Goal: Find specific page/section: Find specific page/section

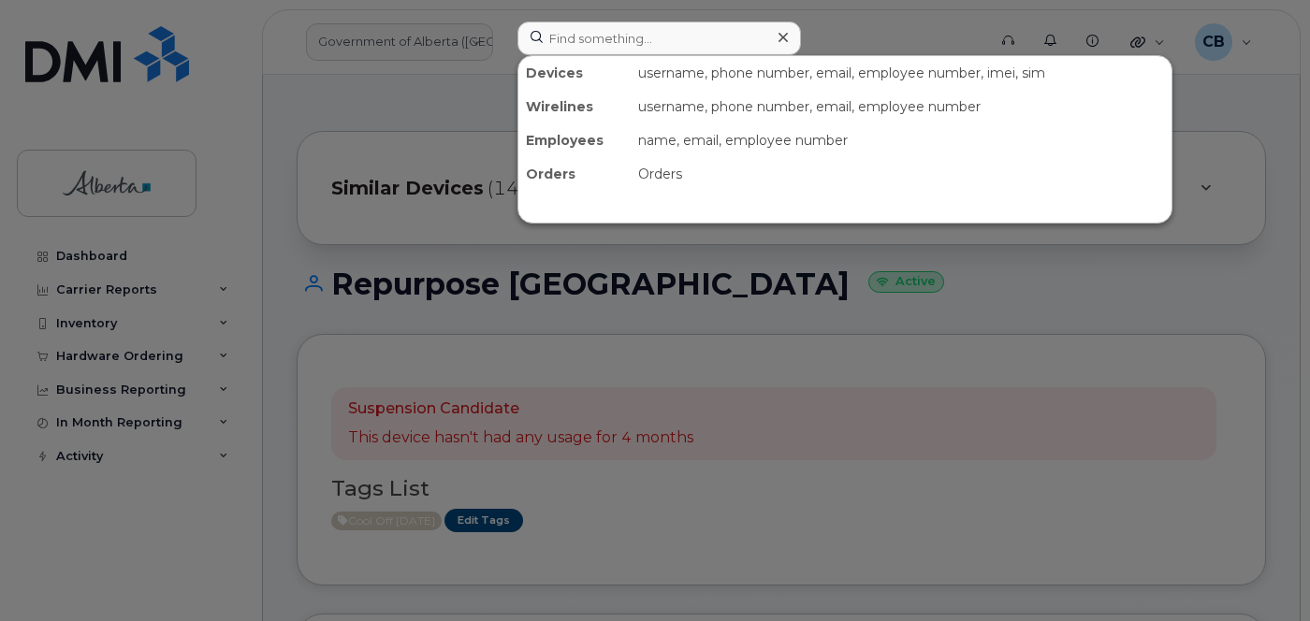
click at [633, 37] on input at bounding box center [660, 39] width 284 height 34
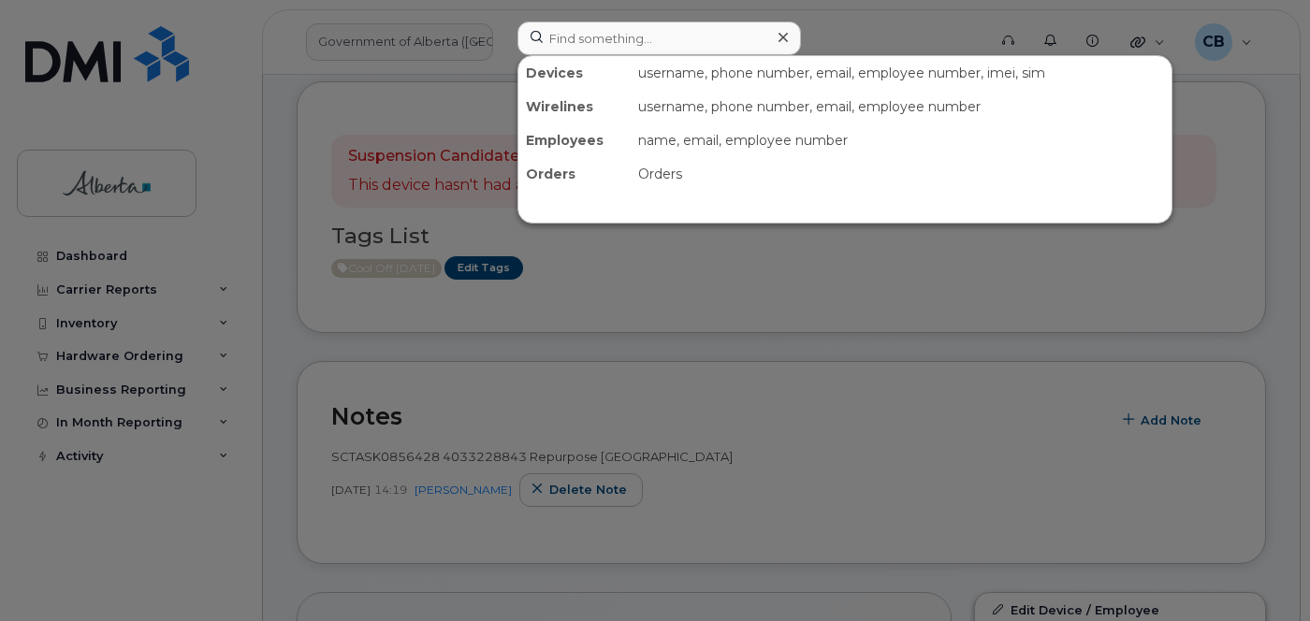
scroll to position [253, 0]
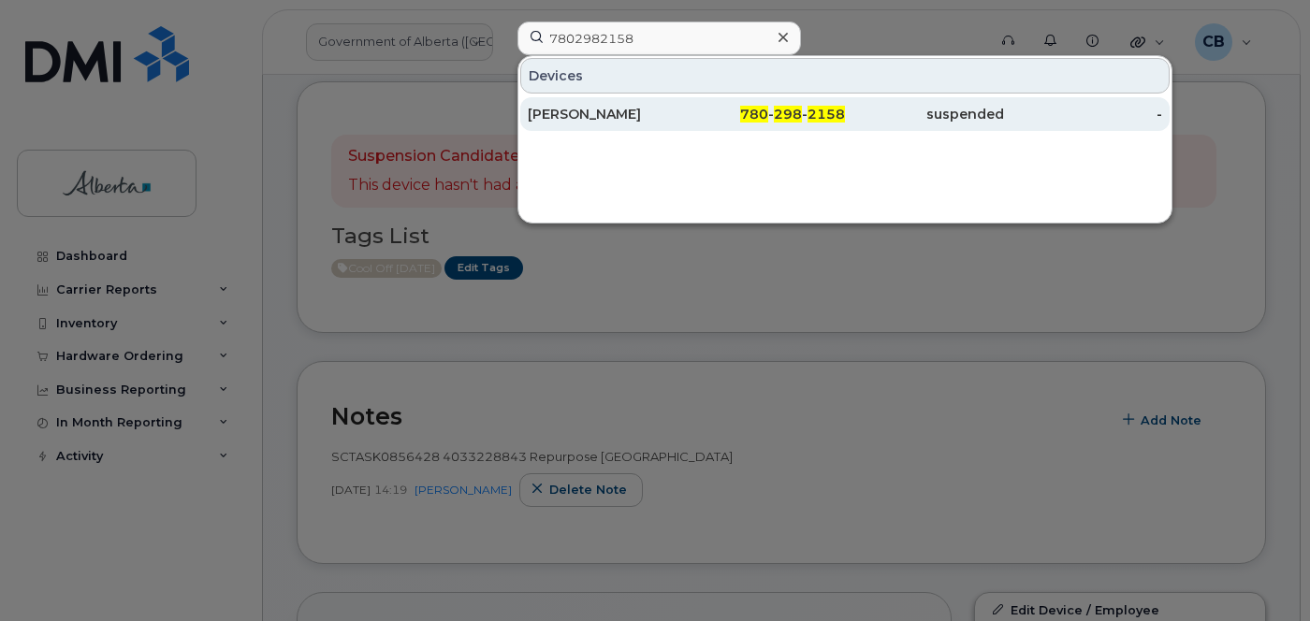
type input "7802982158"
click at [601, 106] on div "Mireille Aboughaouche" at bounding box center [607, 114] width 159 height 19
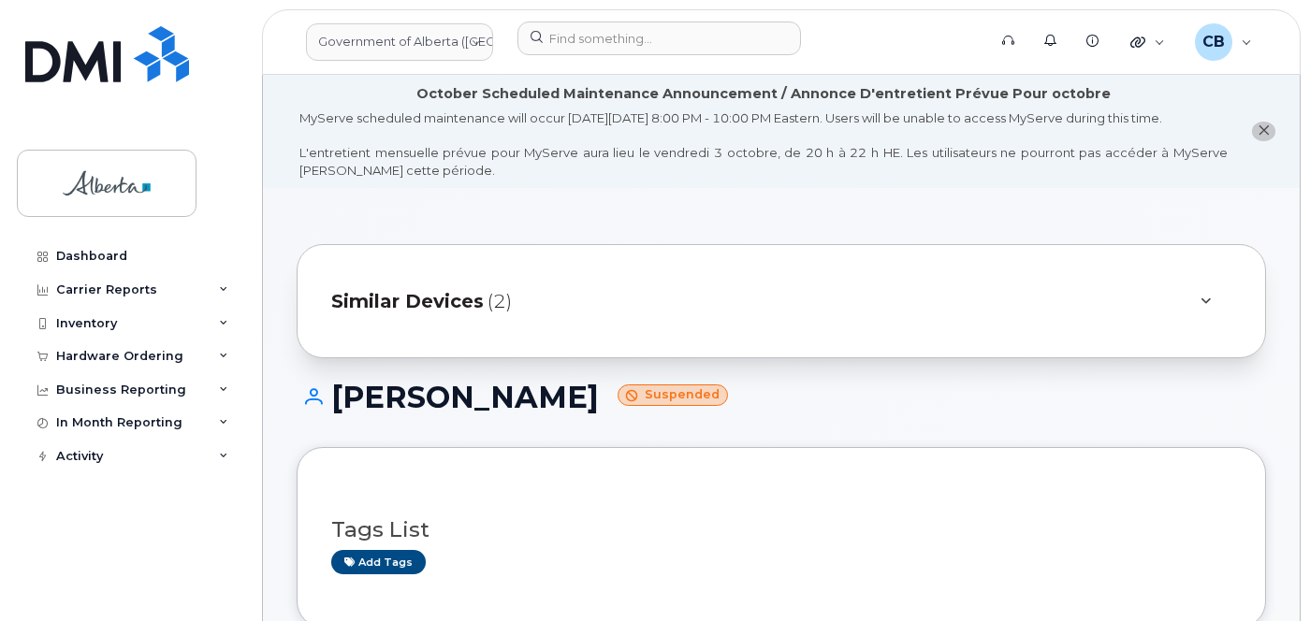
drag, startPoint x: 1264, startPoint y: 129, endPoint x: 1239, endPoint y: 224, distance: 97.6
click at [1264, 138] on span "close notification" at bounding box center [1264, 131] width 12 height 15
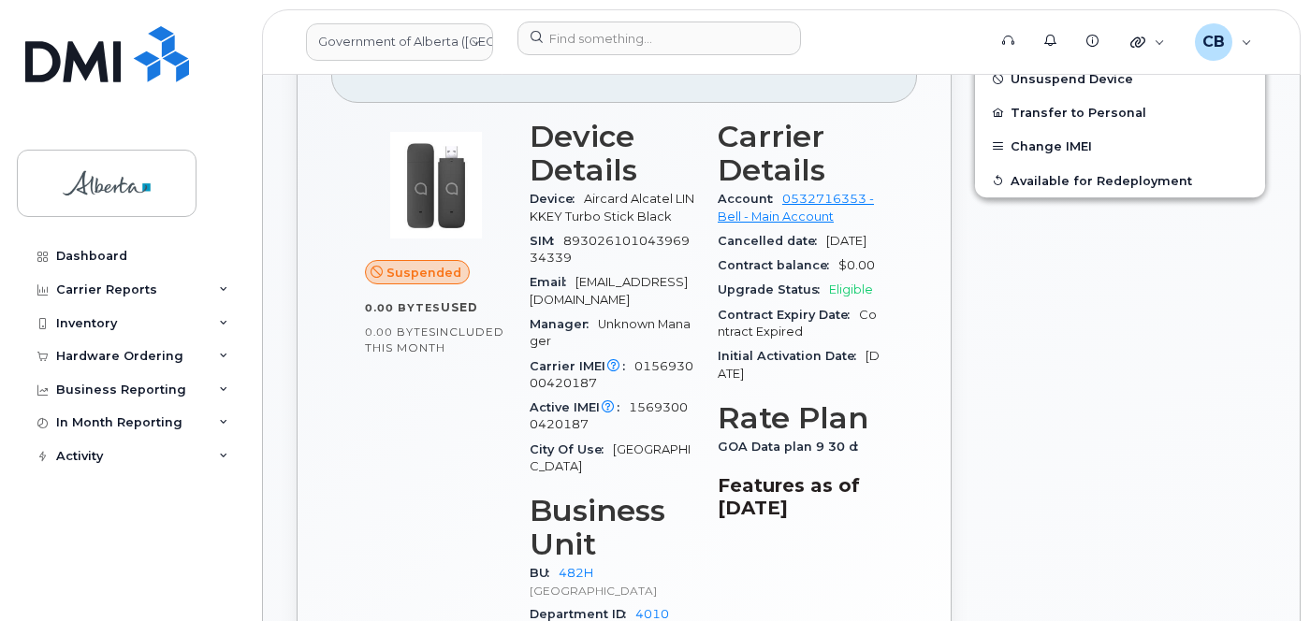
scroll to position [749, 0]
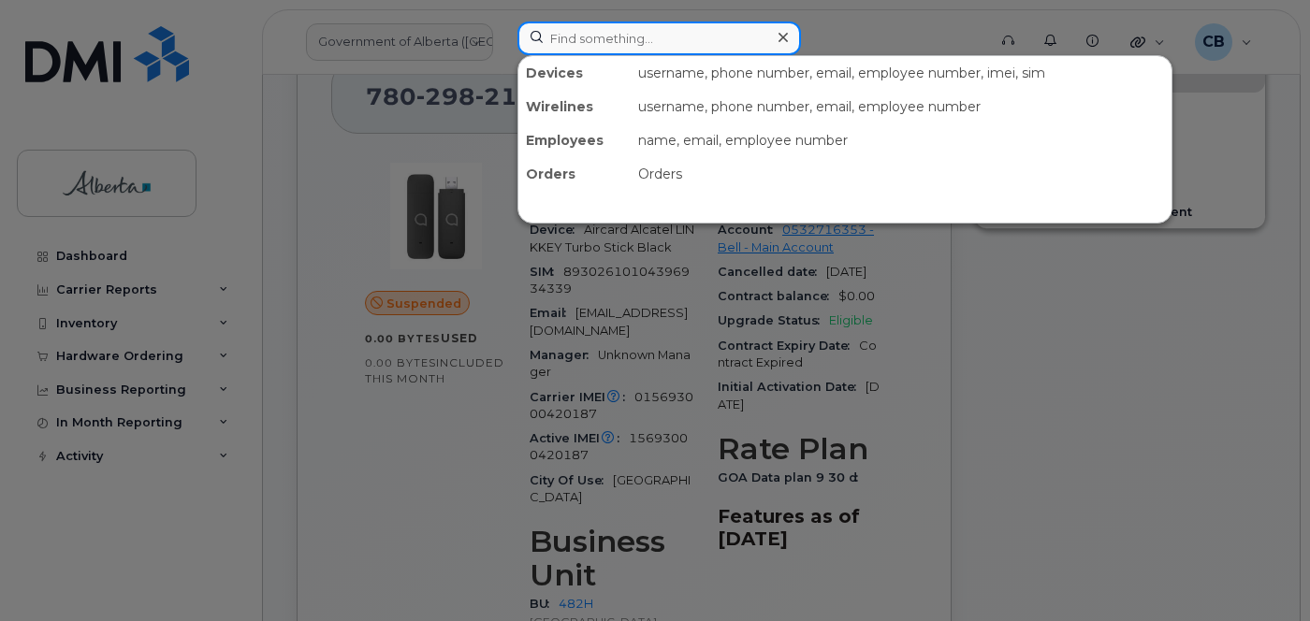
click at [598, 36] on input at bounding box center [660, 39] width 284 height 34
paste input "Dan Williams"
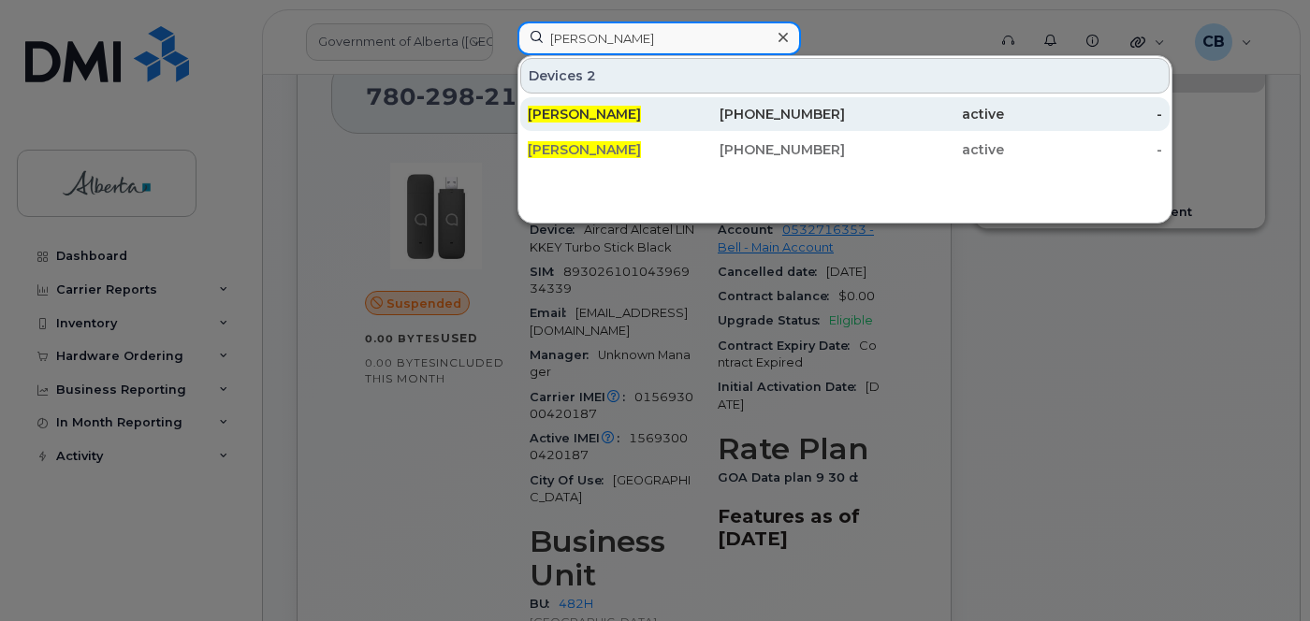
type input "Dan Williams"
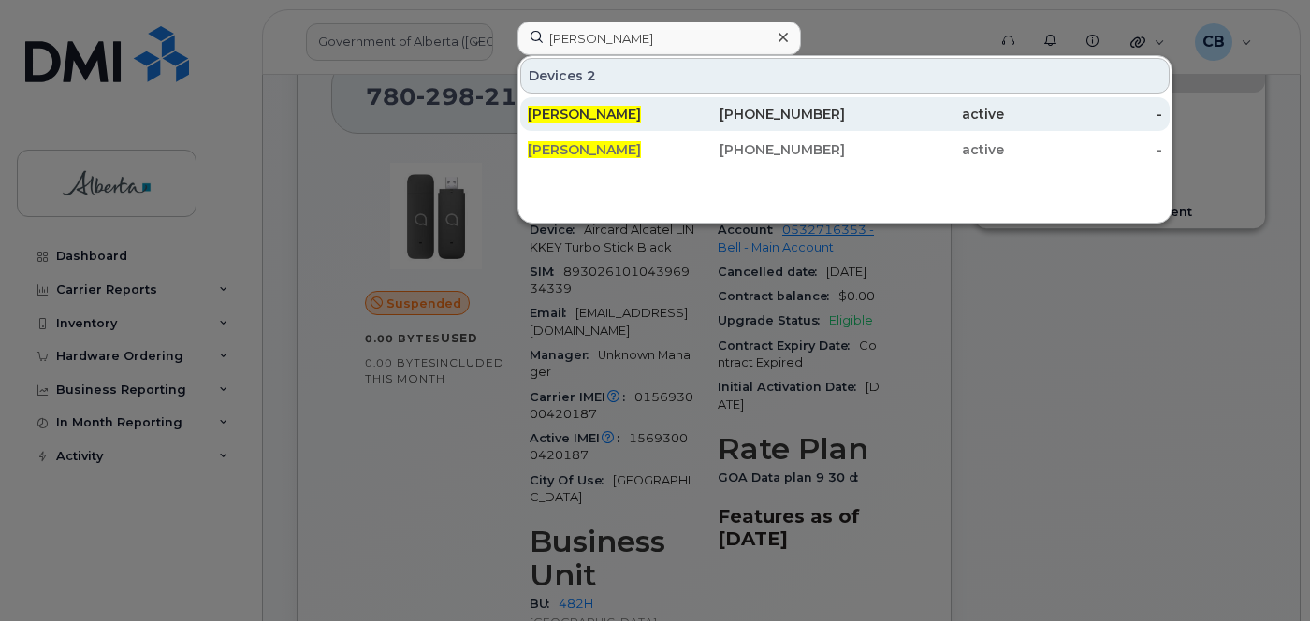
click at [572, 113] on span "Dan Williams" at bounding box center [584, 114] width 113 height 17
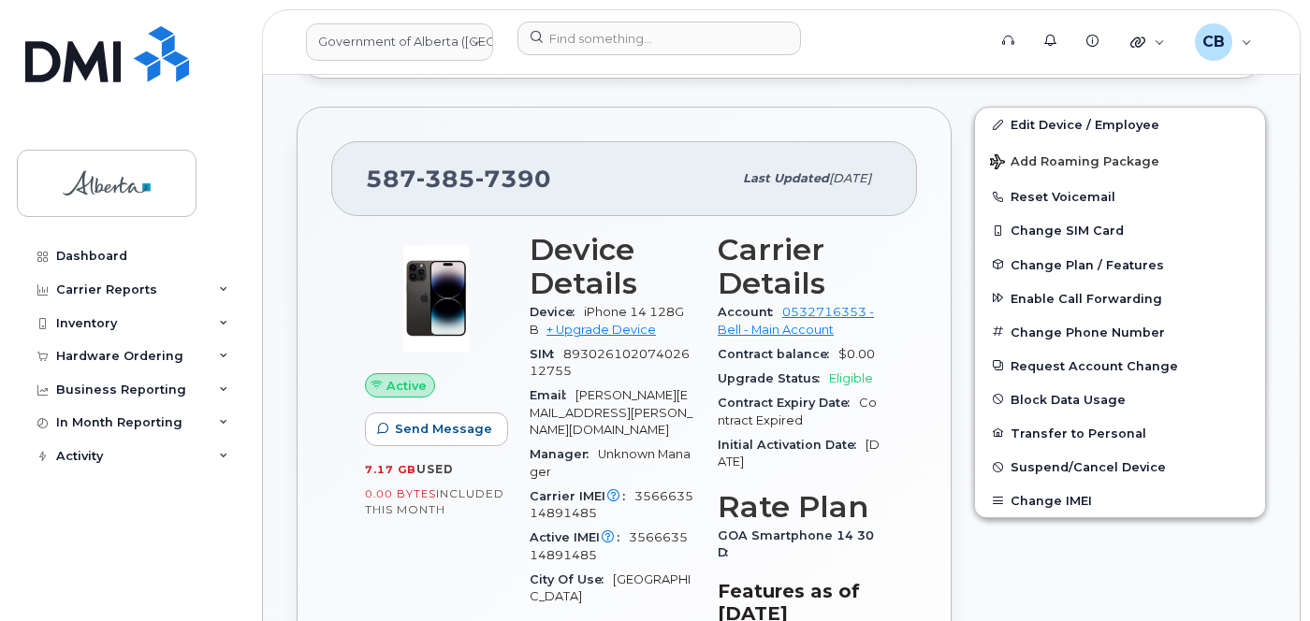
scroll to position [749, 0]
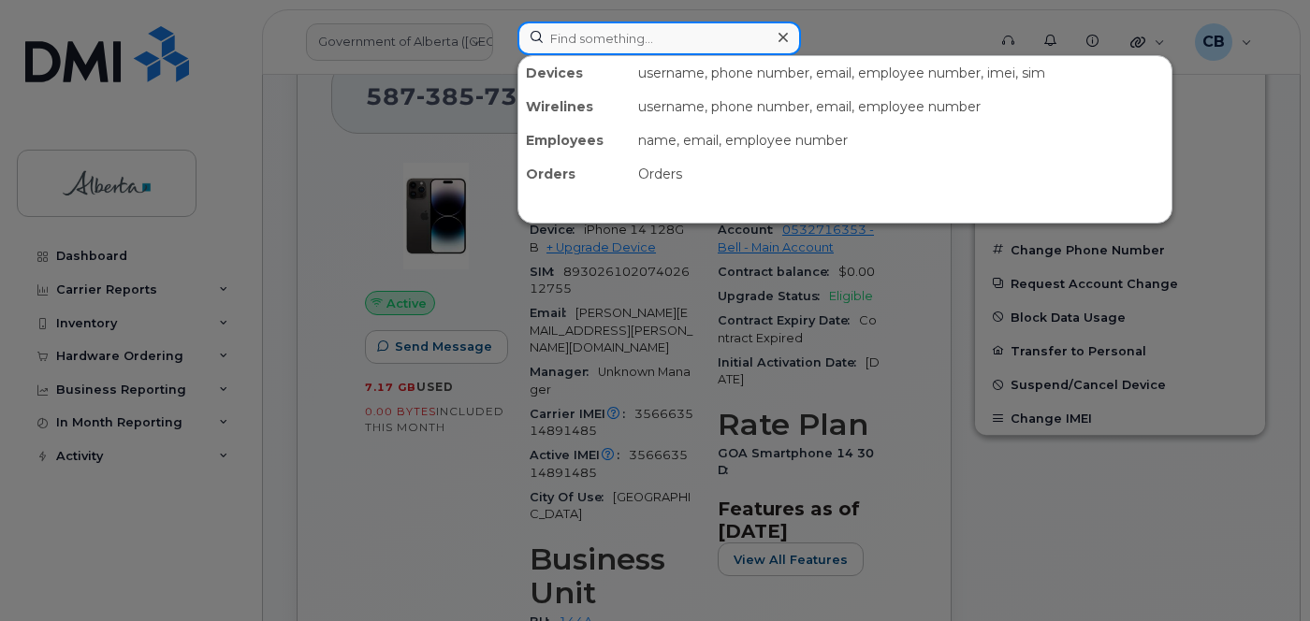
click at [598, 33] on input at bounding box center [660, 39] width 284 height 34
paste input "Dan Williams"
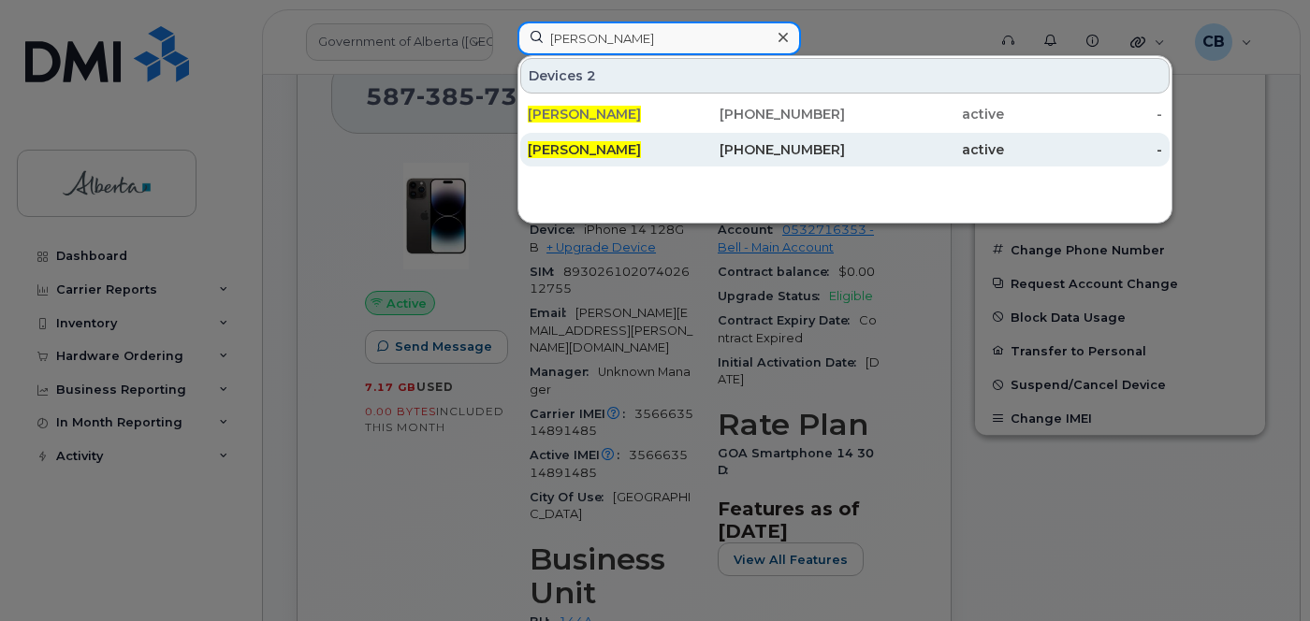
type input "Dan Williams"
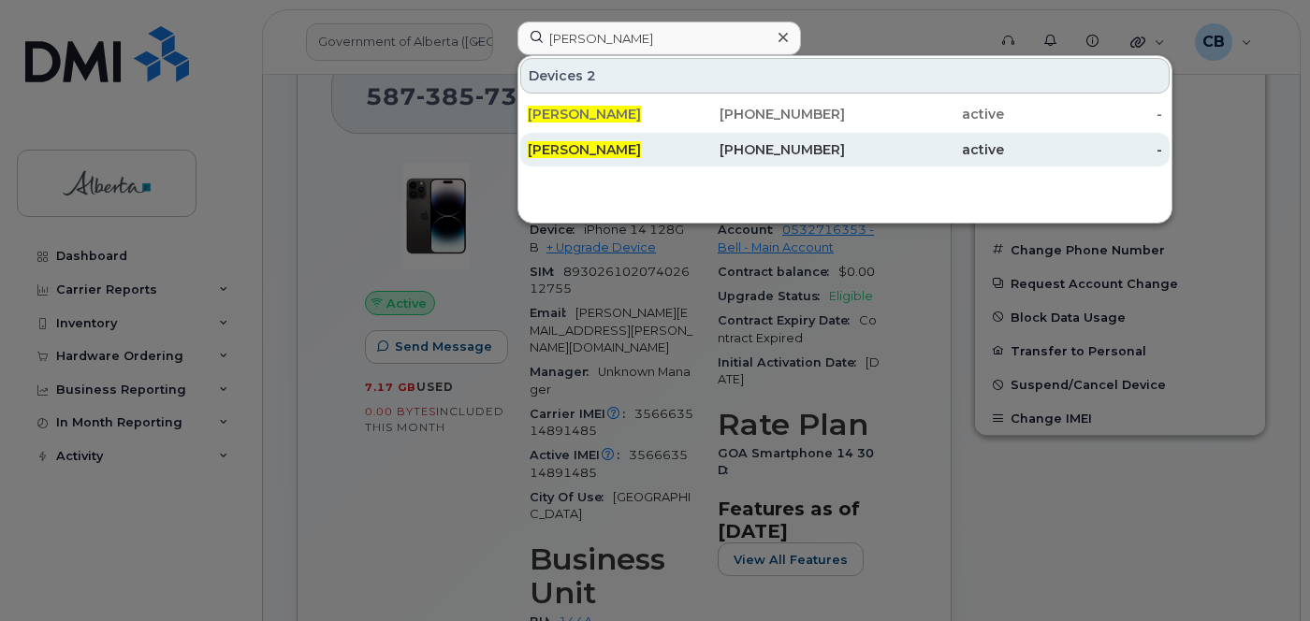
click at [585, 143] on span "[PERSON_NAME]" at bounding box center [584, 149] width 113 height 17
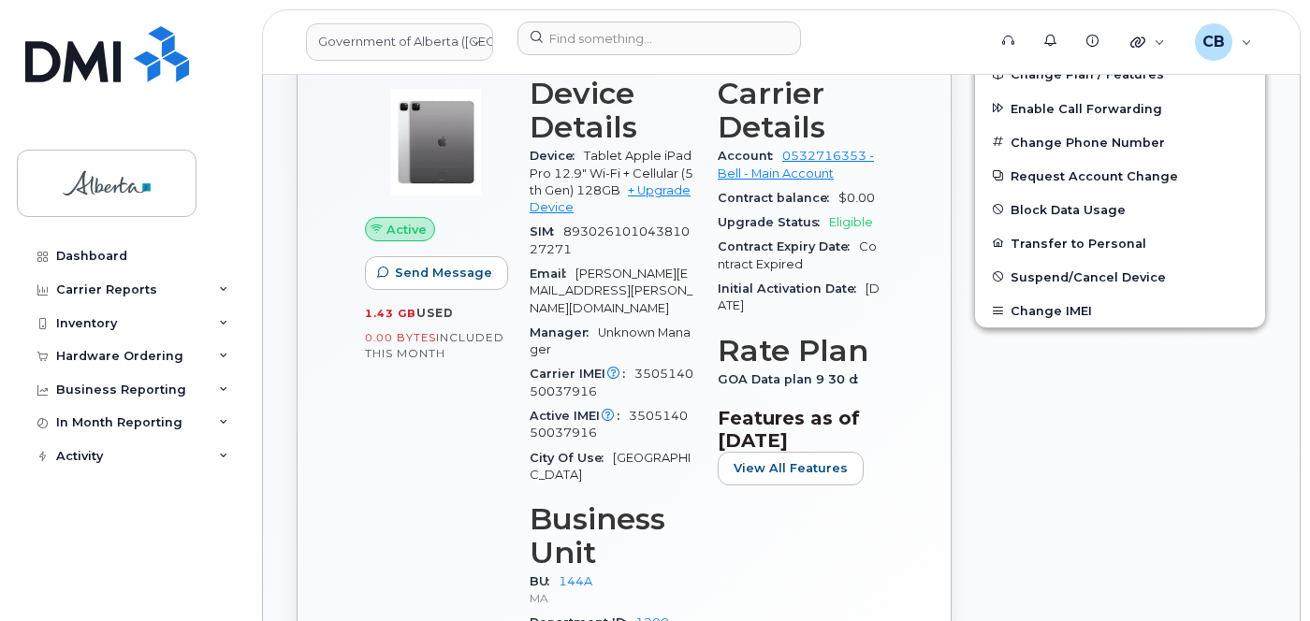
scroll to position [842, 0]
